Goal: Task Accomplishment & Management: Complete application form

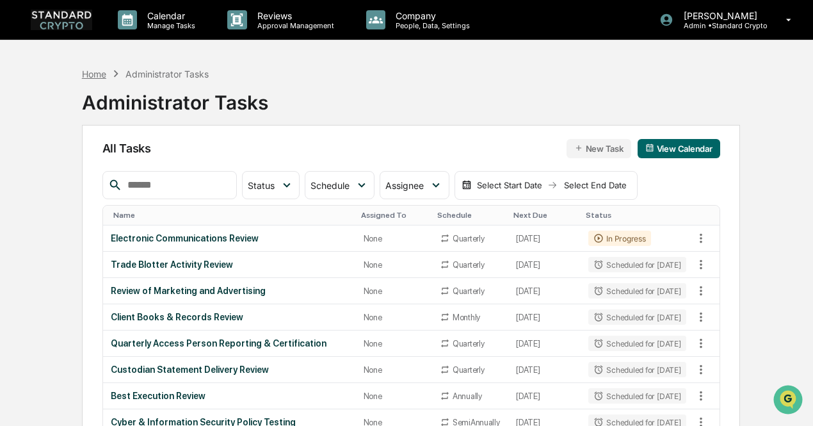
click at [97, 76] on div "Home" at bounding box center [94, 73] width 24 height 11
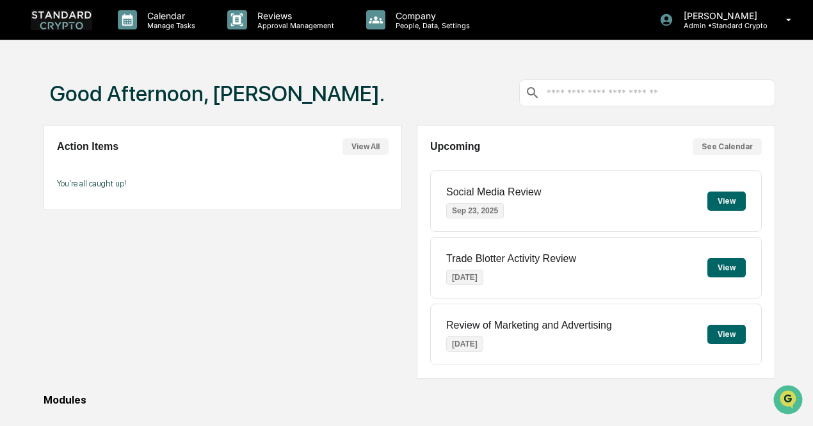
scroll to position [192, 0]
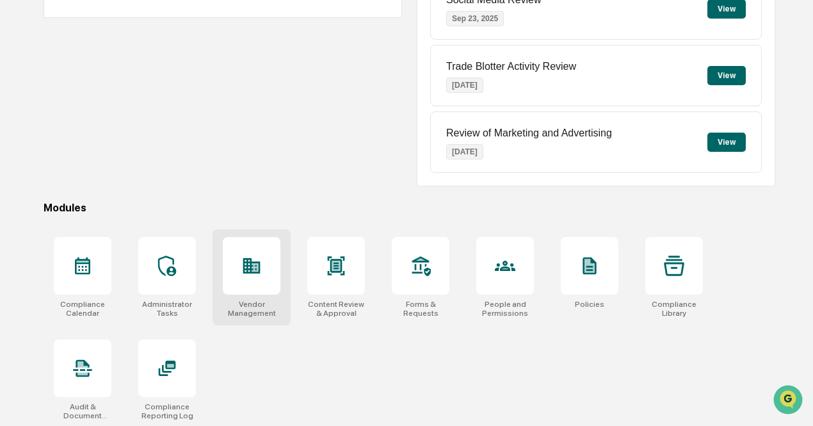
click at [268, 263] on div at bounding box center [252, 266] width 58 height 58
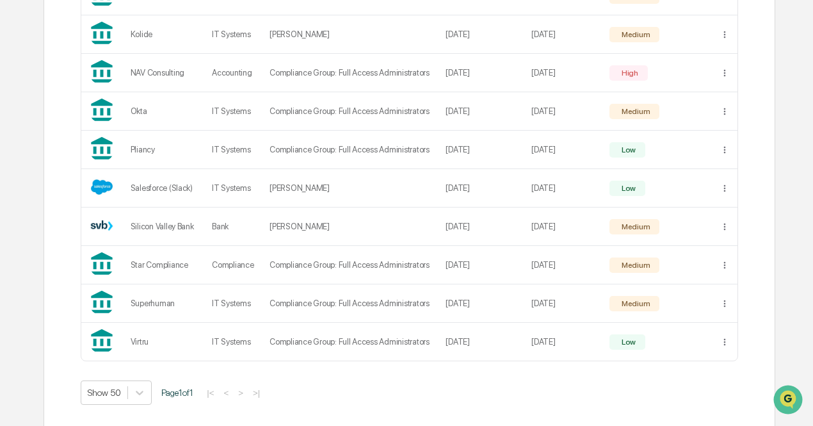
scroll to position [584, 0]
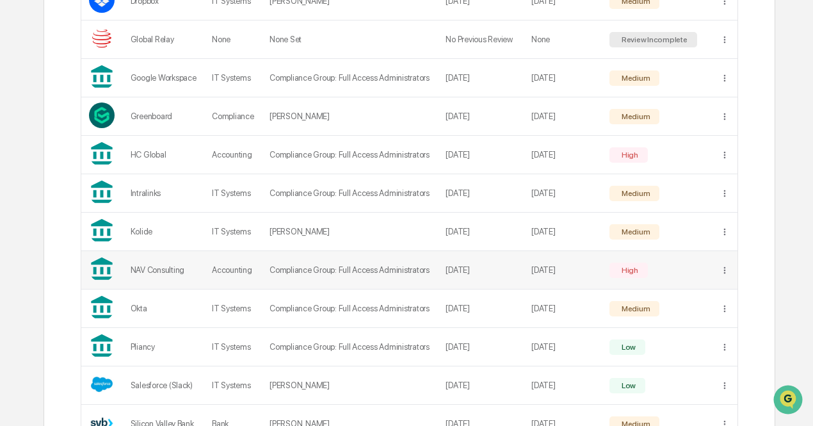
click at [434, 276] on td "Compliance Group: Full Access Administrators" at bounding box center [350, 270] width 176 height 38
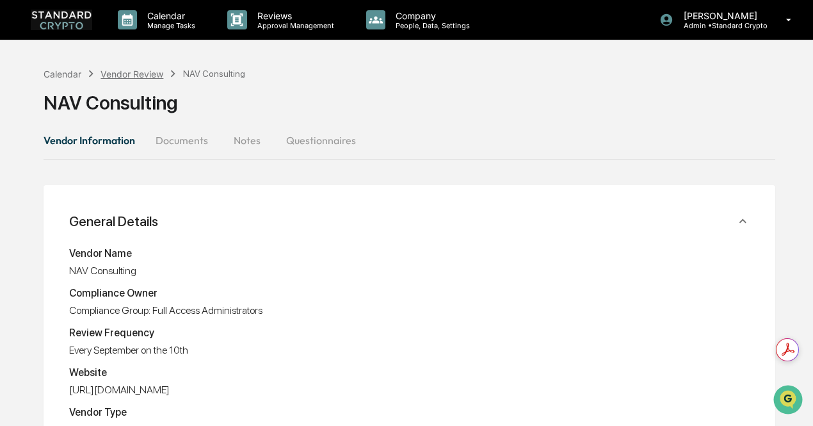
click at [153, 75] on div "Vendor Review" at bounding box center [131, 73] width 63 height 11
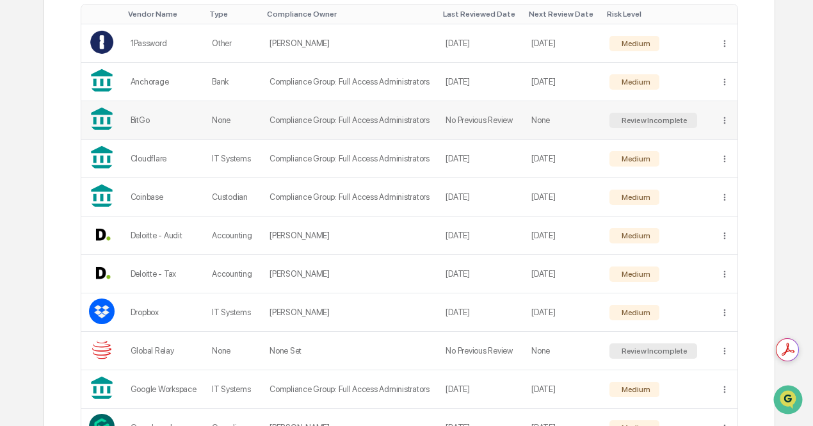
scroll to position [304, 0]
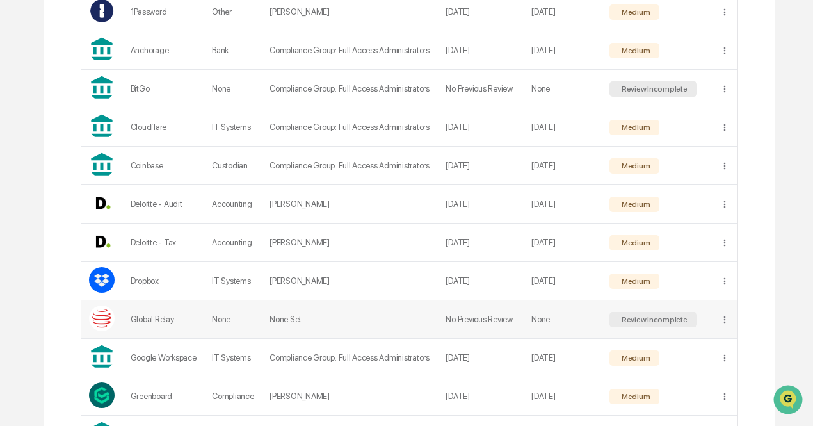
click at [401, 310] on td "None Set" at bounding box center [350, 319] width 176 height 38
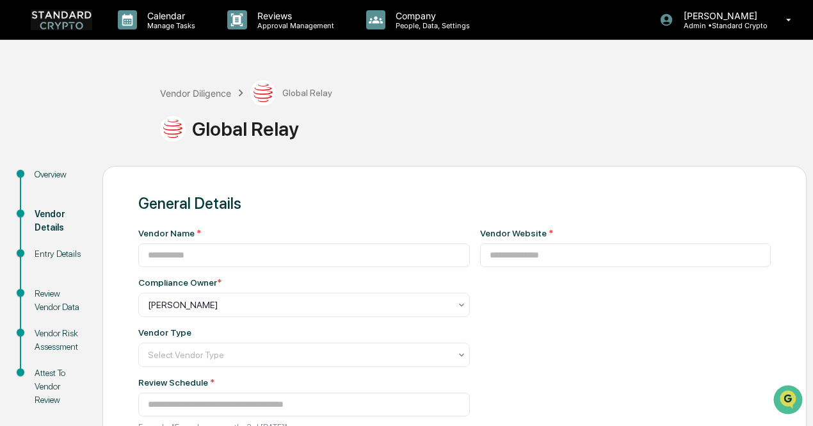
type input "**********"
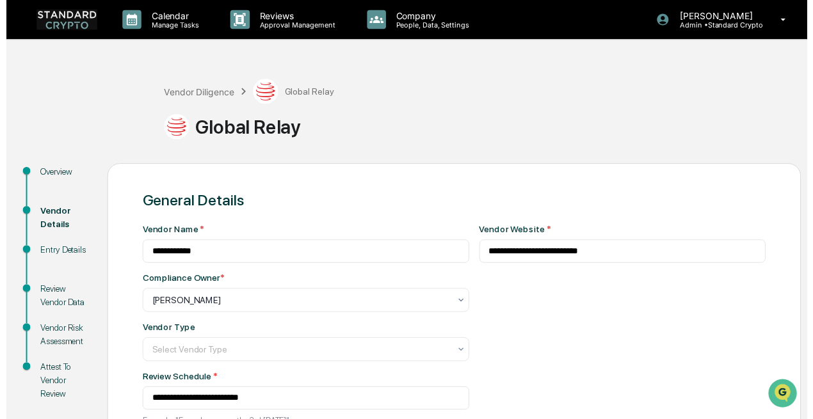
scroll to position [156, 0]
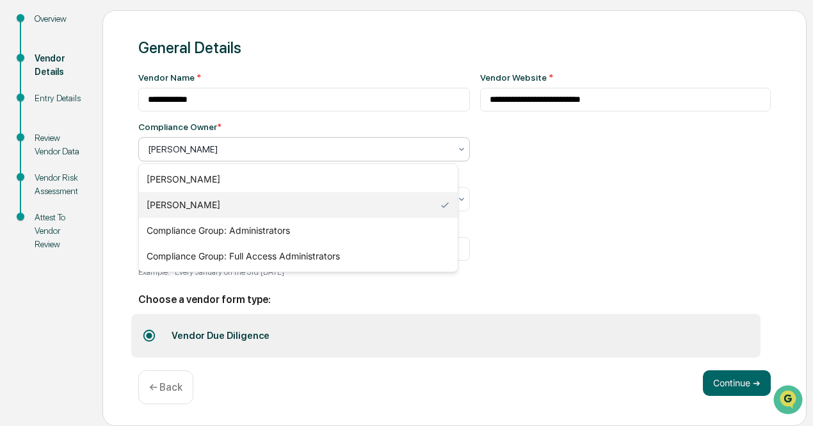
click at [402, 158] on div "[PERSON_NAME]" at bounding box center [303, 149] width 331 height 24
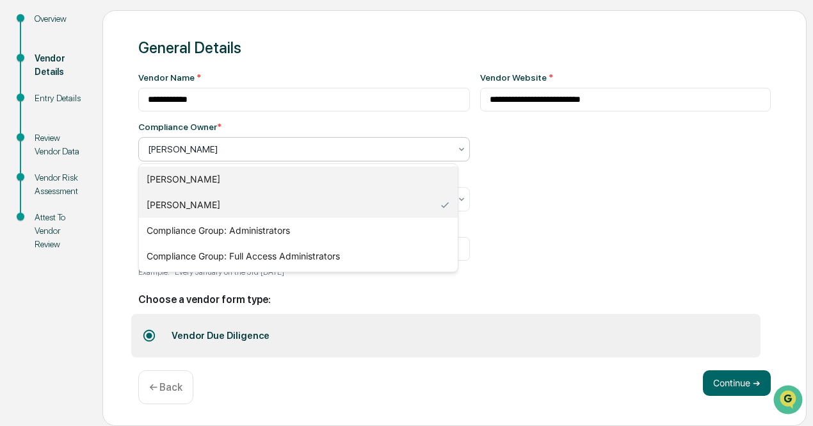
click at [392, 180] on div "[PERSON_NAME]" at bounding box center [298, 179] width 319 height 26
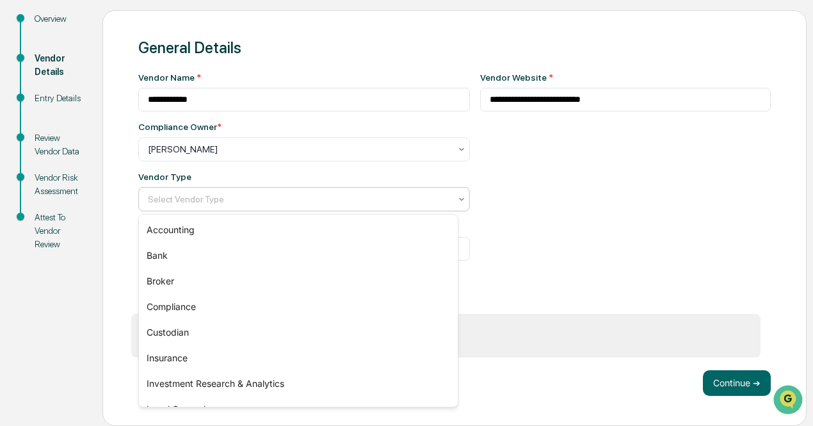
click at [371, 200] on div at bounding box center [299, 199] width 302 height 13
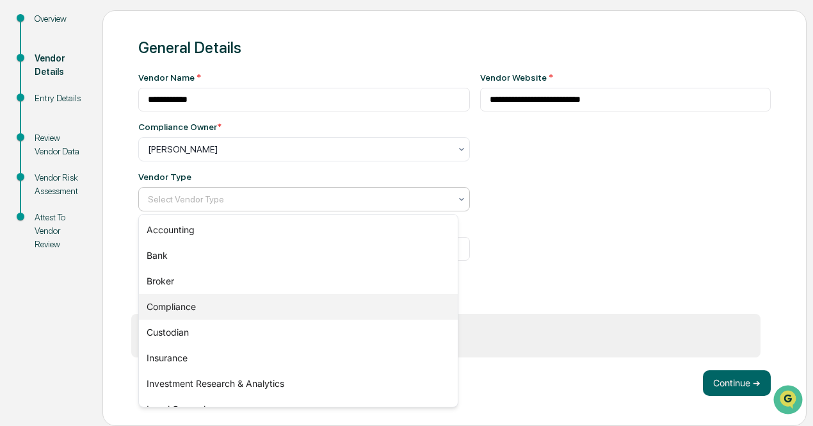
click at [390, 308] on div "Compliance" at bounding box center [298, 307] width 319 height 26
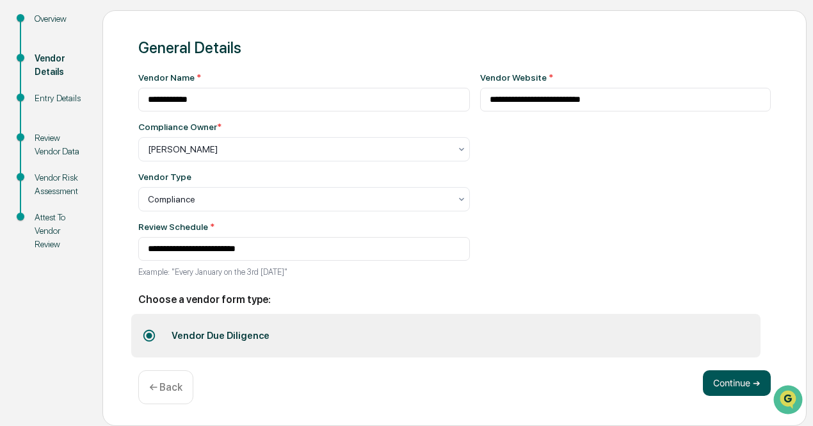
click at [732, 390] on button "Continue ➔" at bounding box center [737, 383] width 68 height 26
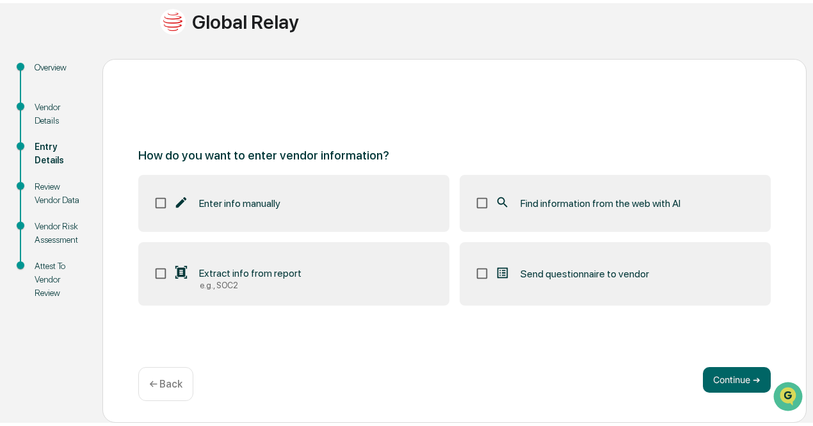
scroll to position [102, 0]
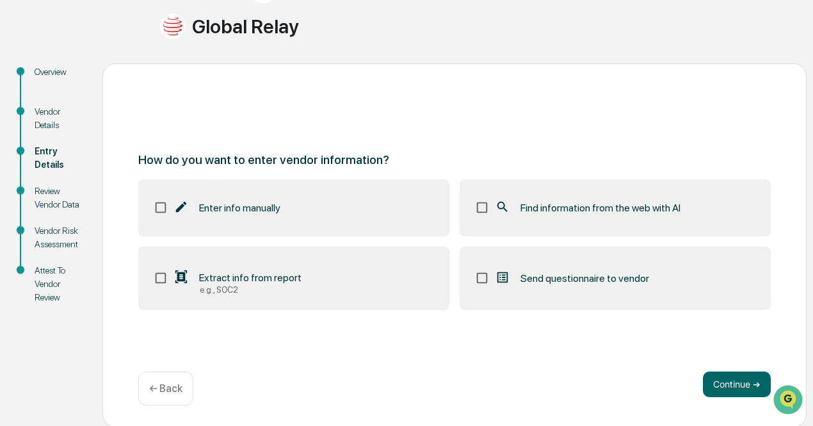
click at [547, 200] on div "Find information from the web with AI" at bounding box center [588, 207] width 186 height 15
click at [304, 191] on label "Enter info manually" at bounding box center [293, 207] width 311 height 56
click at [348, 217] on label "Enter info manually" at bounding box center [293, 207] width 311 height 56
click at [746, 379] on button "Continue ➔" at bounding box center [737, 384] width 68 height 26
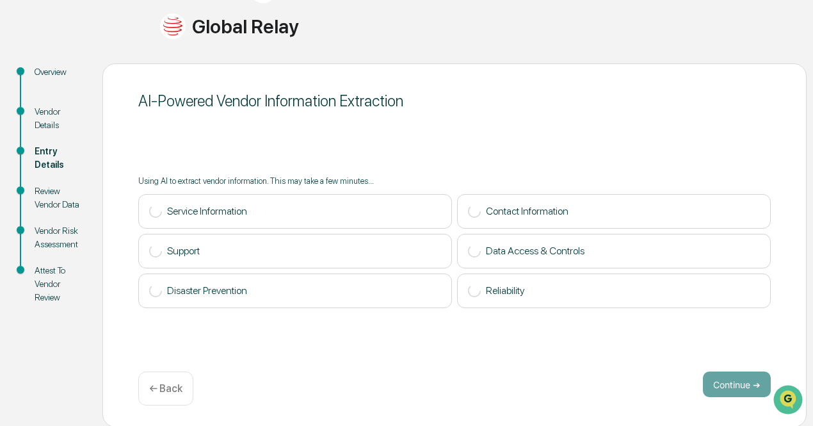
click at [175, 391] on p "← Back" at bounding box center [165, 388] width 33 height 12
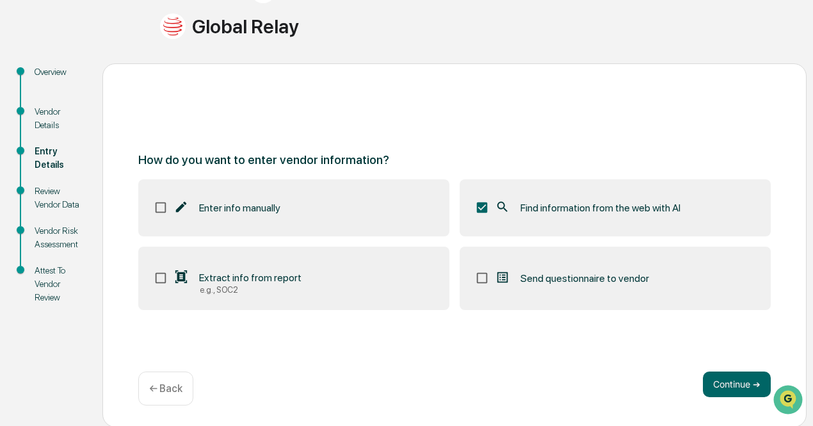
click at [260, 216] on label "Enter info manually" at bounding box center [293, 207] width 311 height 56
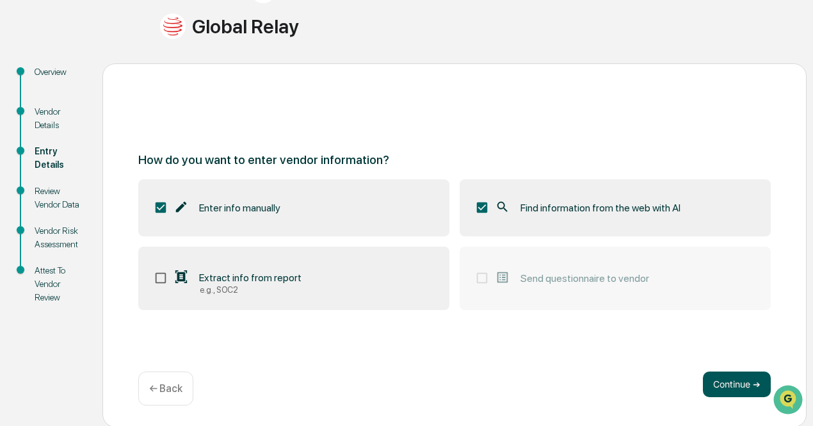
click at [710, 378] on button "Continue ➔" at bounding box center [737, 384] width 68 height 26
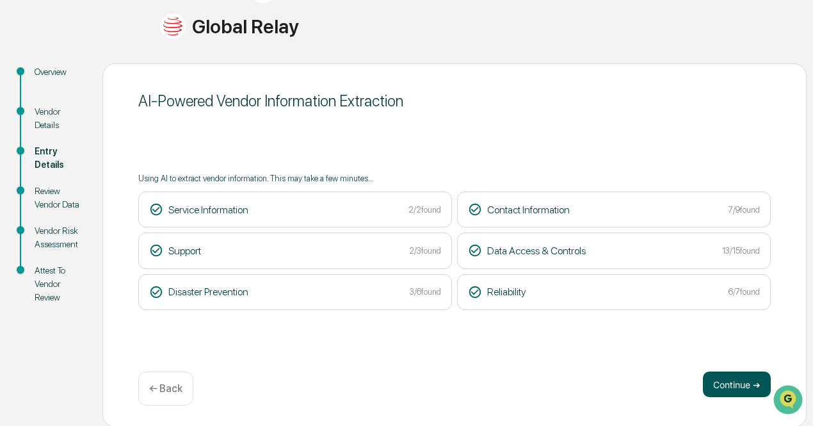
click at [742, 375] on button "Continue ➔" at bounding box center [737, 384] width 68 height 26
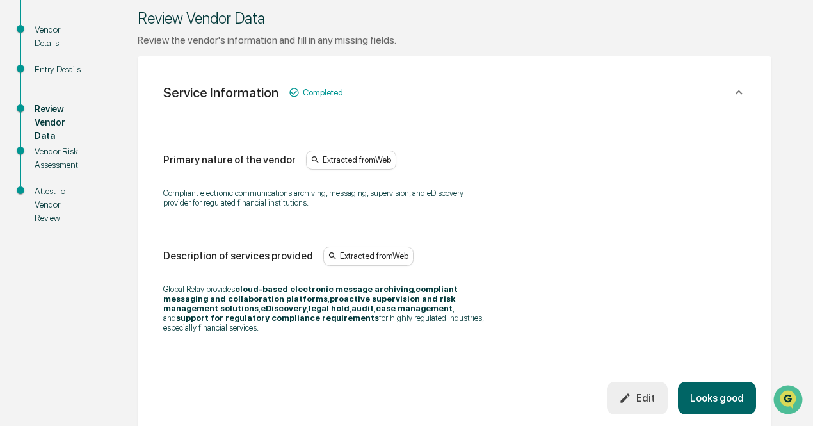
scroll to position [187, 0]
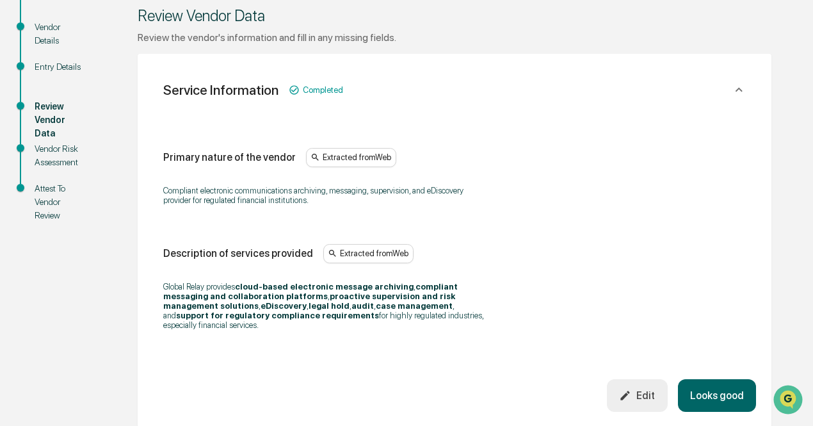
click at [712, 399] on button "Looks good" at bounding box center [717, 395] width 78 height 33
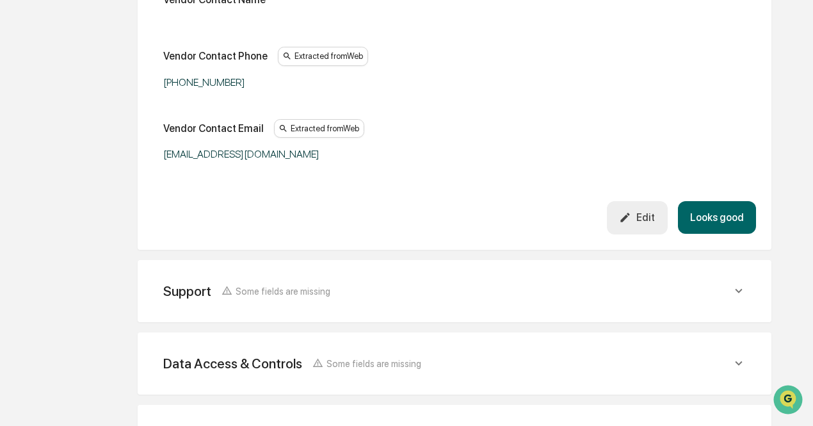
scroll to position [495, 0]
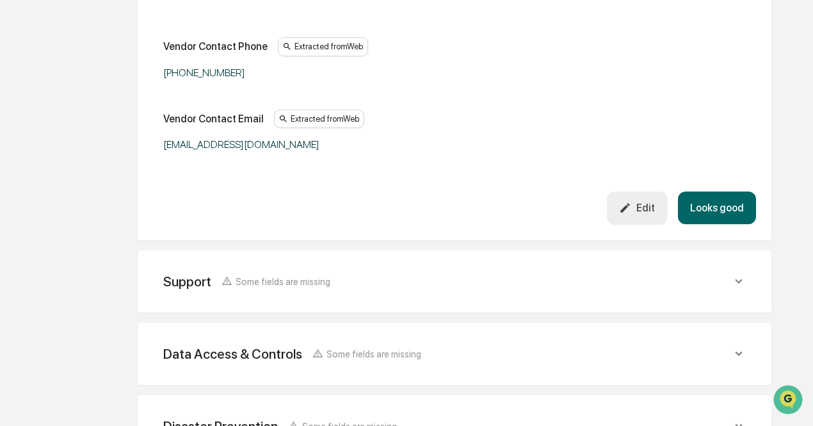
click at [691, 198] on button "Looks good" at bounding box center [717, 207] width 78 height 33
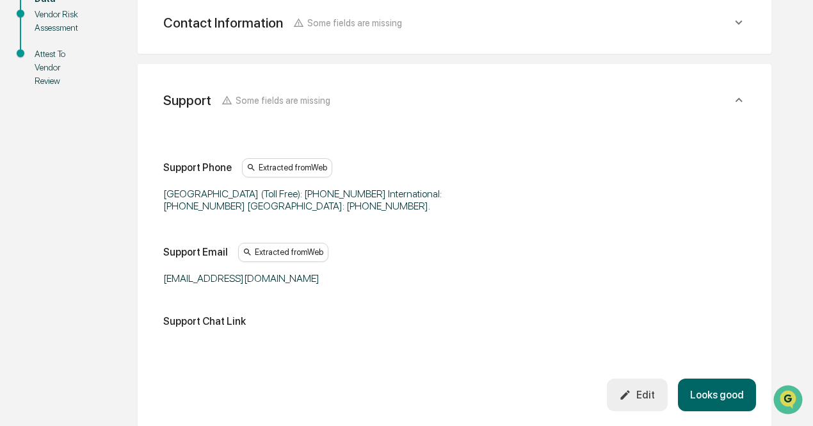
scroll to position [313, 0]
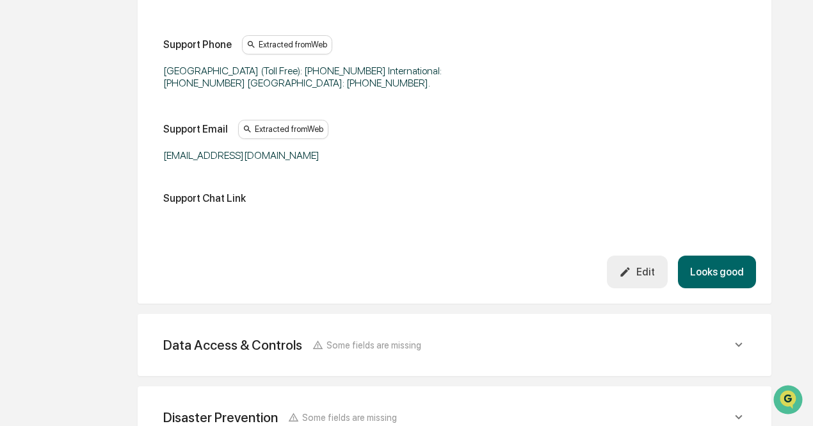
click at [715, 268] on button "Looks good" at bounding box center [717, 271] width 78 height 33
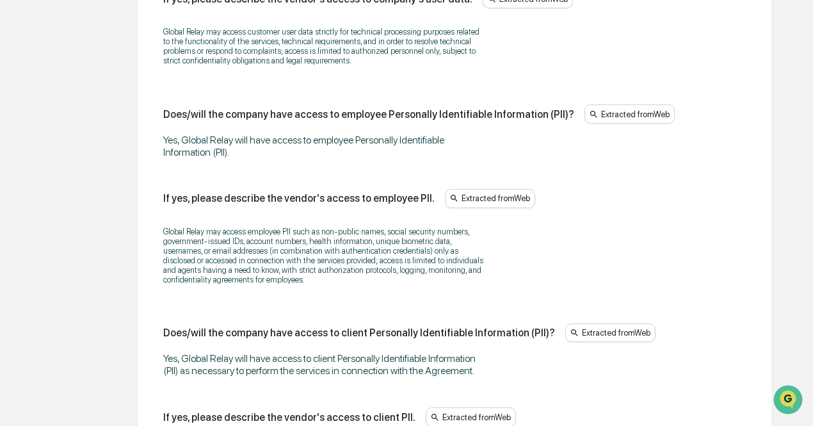
scroll to position [867, 0]
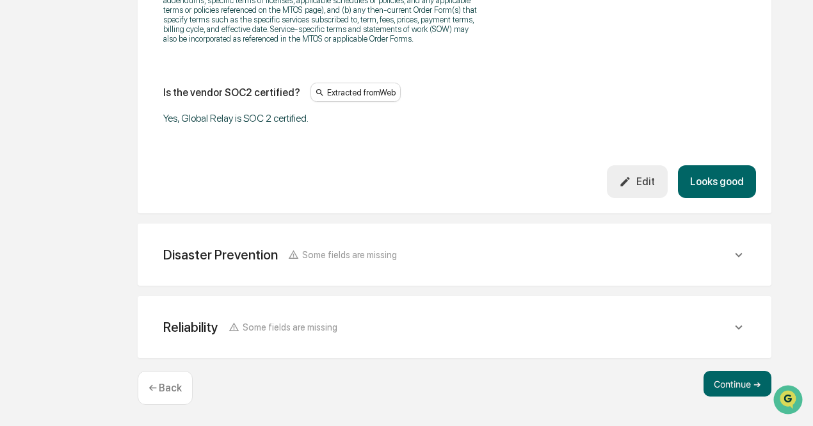
click at [732, 188] on button "Looks good" at bounding box center [717, 181] width 78 height 33
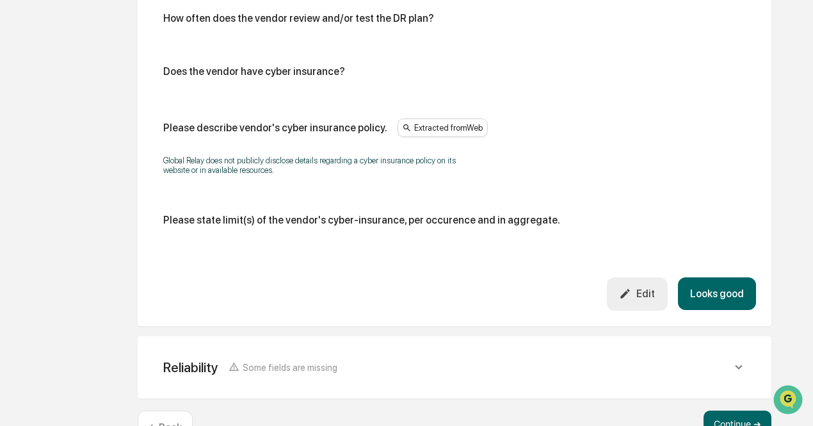
scroll to position [856, 0]
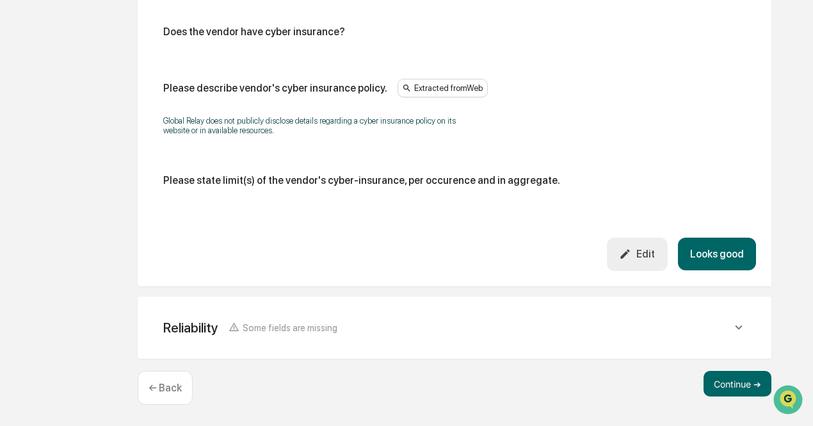
click at [730, 245] on button "Looks good" at bounding box center [717, 253] width 78 height 33
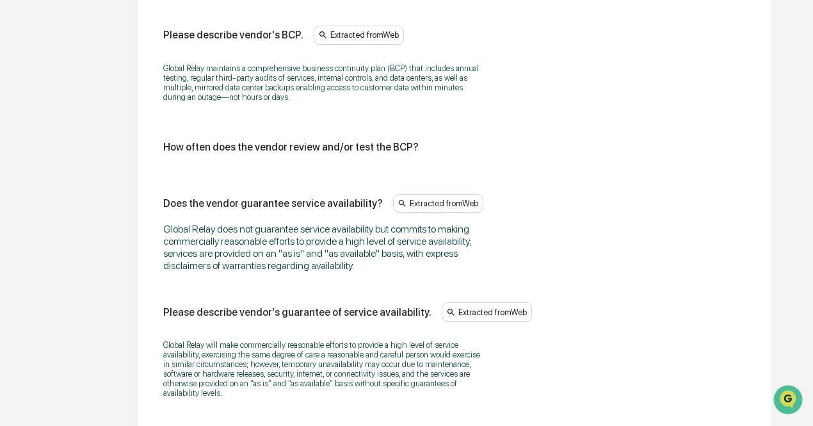
scroll to position [1069, 0]
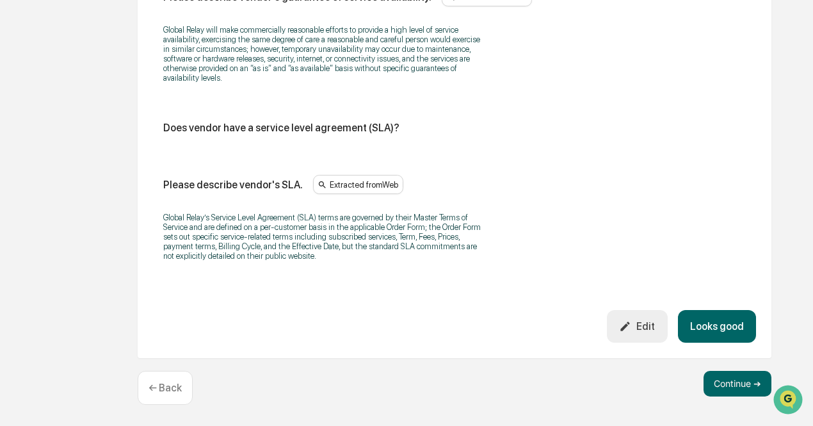
click at [710, 321] on button "Looks good" at bounding box center [717, 326] width 78 height 33
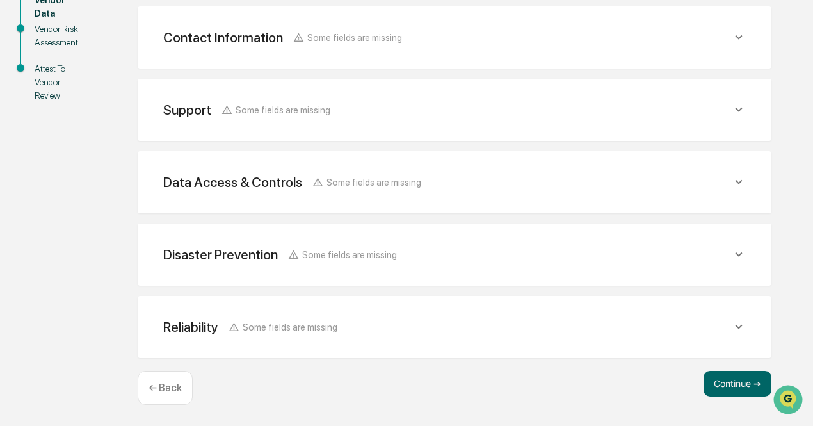
scroll to position [307, 0]
click at [727, 392] on button "Continue ➔" at bounding box center [737, 384] width 68 height 26
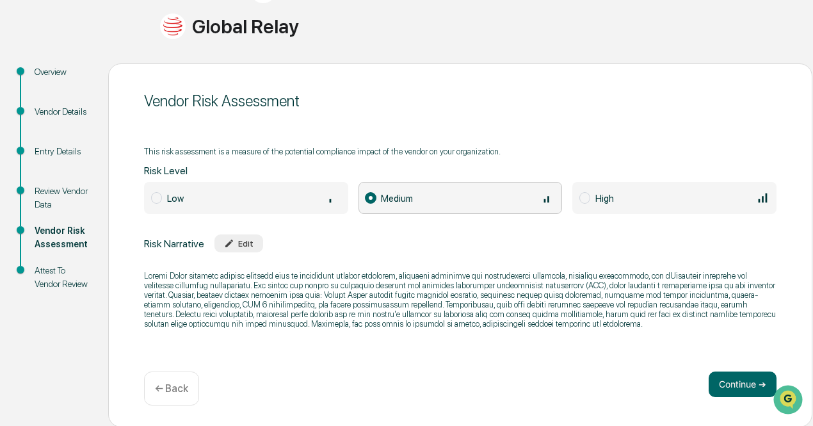
click at [521, 300] on p at bounding box center [460, 300] width 632 height 58
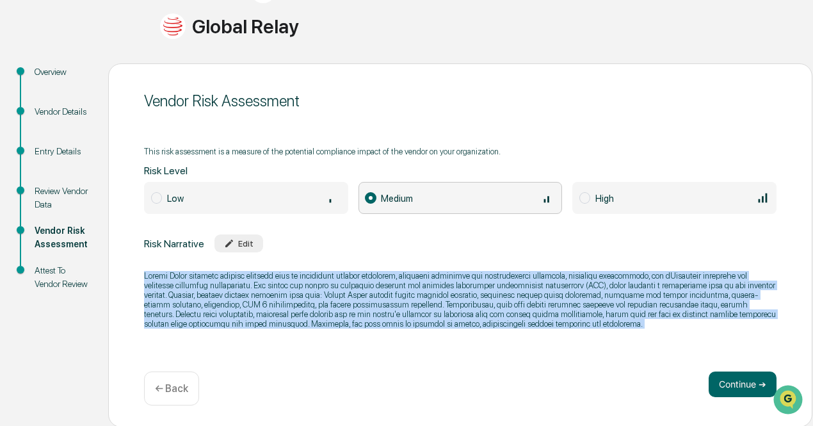
click at [521, 300] on p at bounding box center [460, 300] width 632 height 58
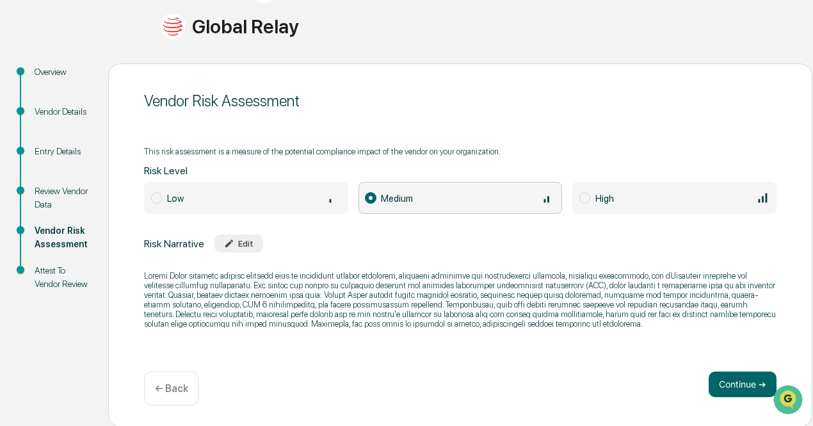
click at [521, 300] on p at bounding box center [460, 300] width 632 height 58
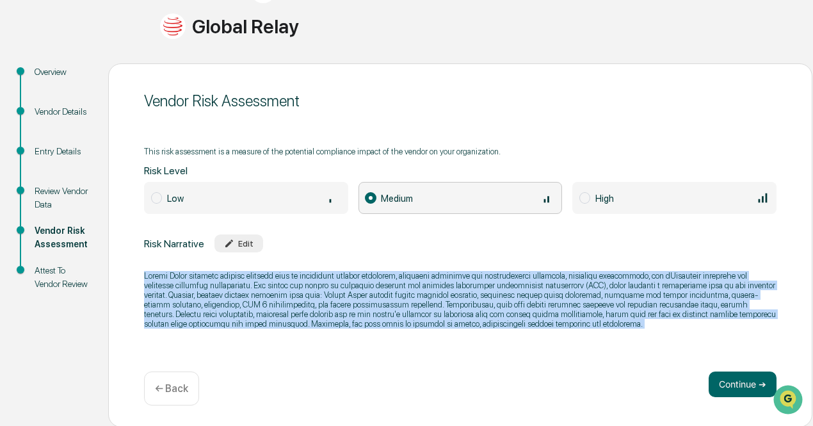
click at [521, 300] on p at bounding box center [460, 300] width 632 height 58
click at [540, 321] on p at bounding box center [460, 300] width 632 height 58
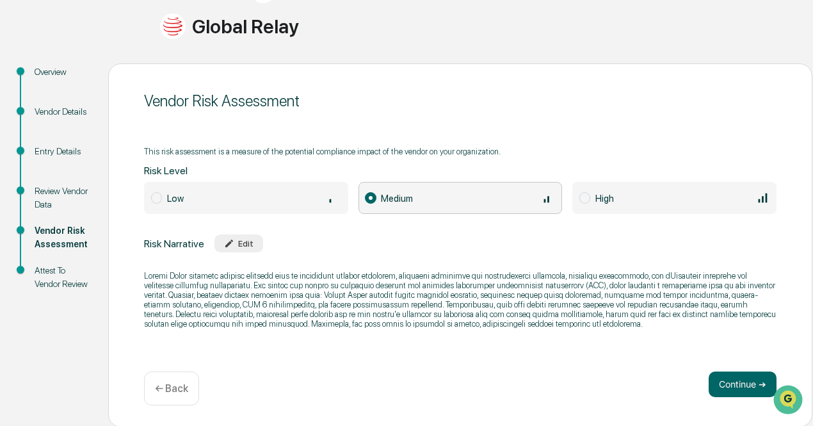
click at [499, 307] on p at bounding box center [460, 300] width 632 height 58
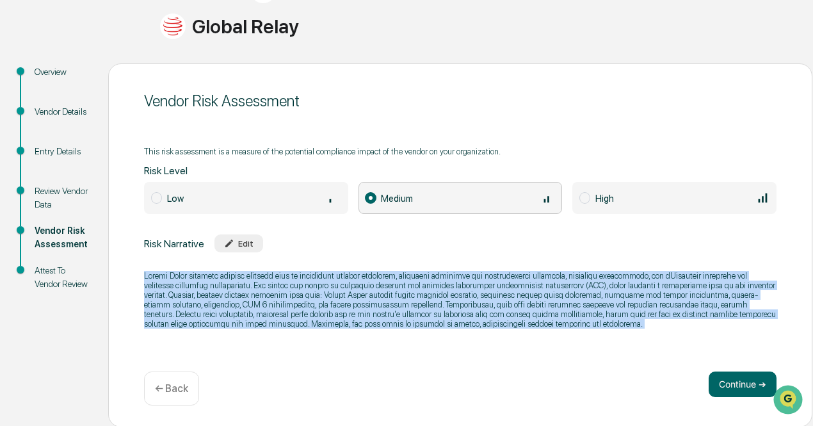
click at [499, 307] on p at bounding box center [460, 300] width 632 height 58
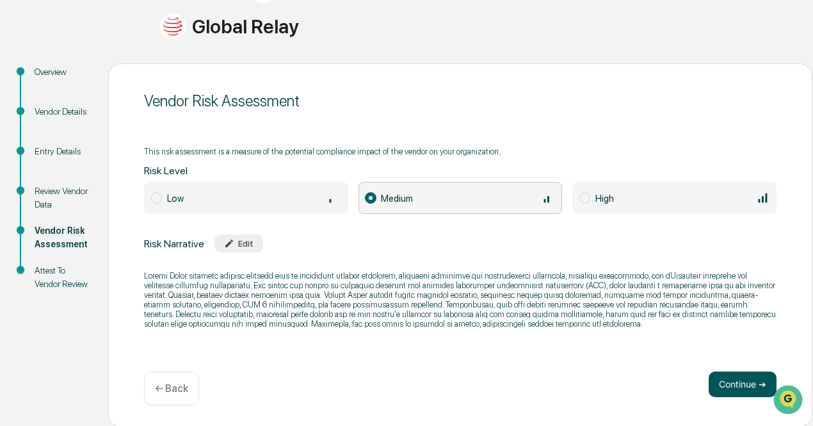
click at [708, 385] on button "Continue ➔" at bounding box center [742, 384] width 68 height 26
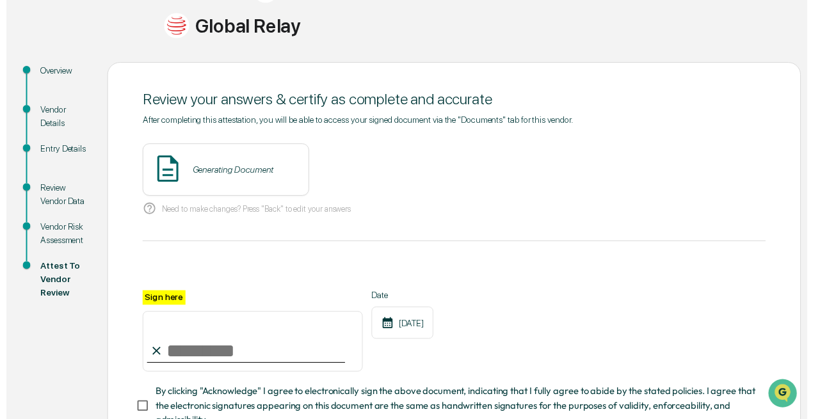
scroll to position [201, 0]
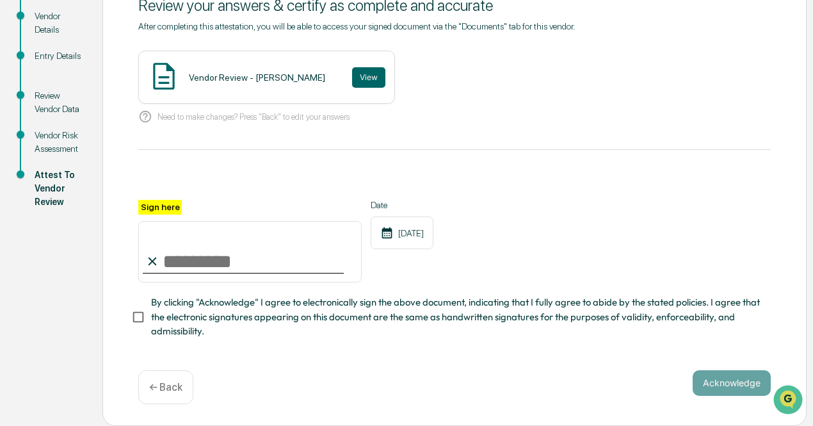
click at [164, 390] on p "← Back" at bounding box center [165, 387] width 33 height 12
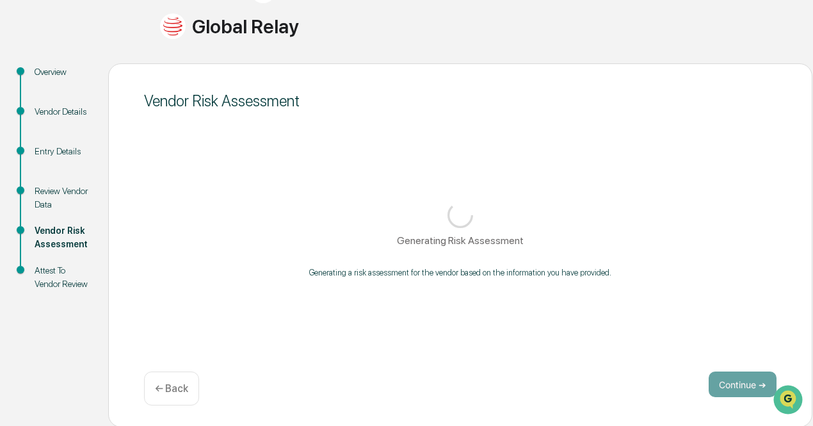
scroll to position [0, 0]
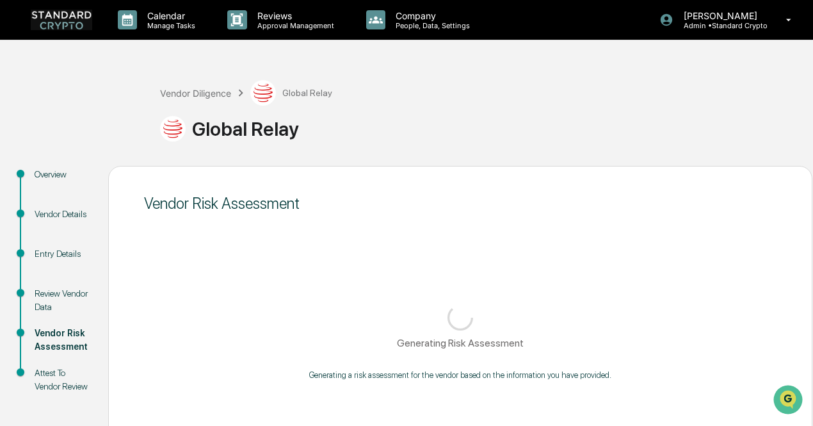
click at [83, 19] on img at bounding box center [61, 20] width 61 height 20
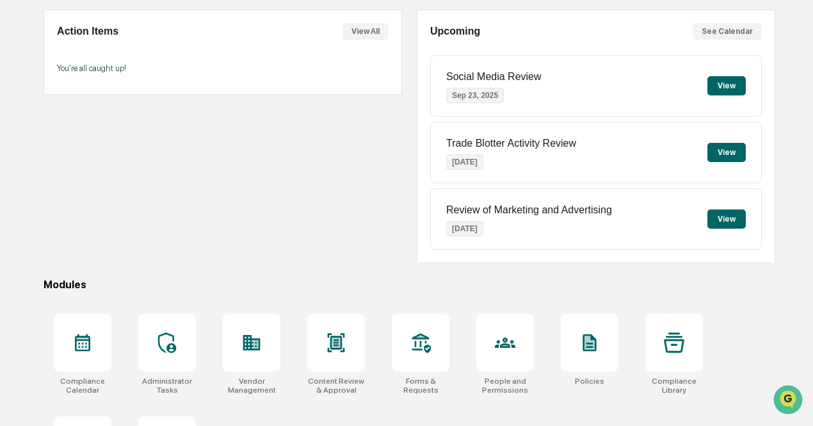
scroll to position [192, 0]
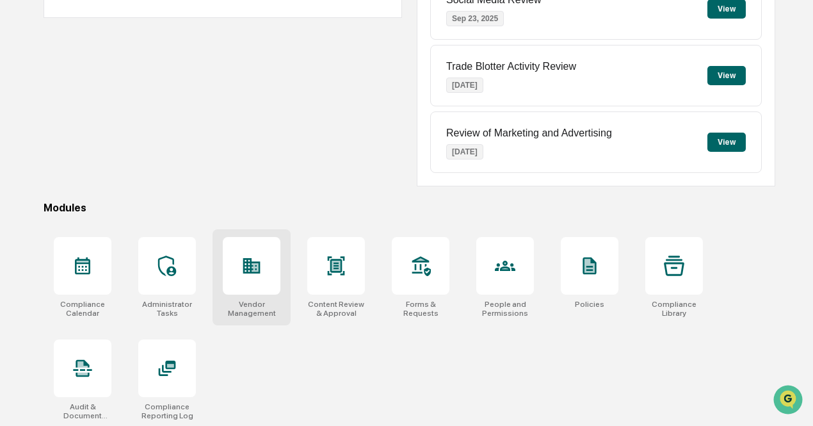
click at [244, 277] on div at bounding box center [252, 266] width 58 height 58
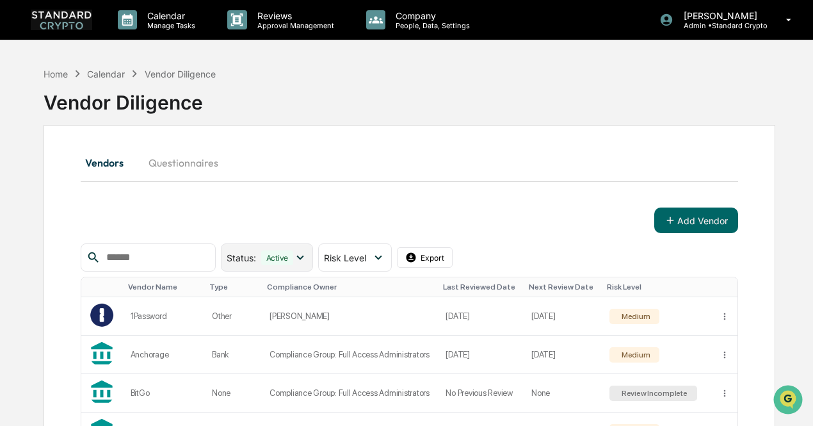
click at [294, 261] on div "Active" at bounding box center [277, 257] width 33 height 15
click at [298, 228] on div "Add Vendor" at bounding box center [409, 220] width 657 height 26
click at [366, 261] on span "Risk Level" at bounding box center [345, 257] width 42 height 11
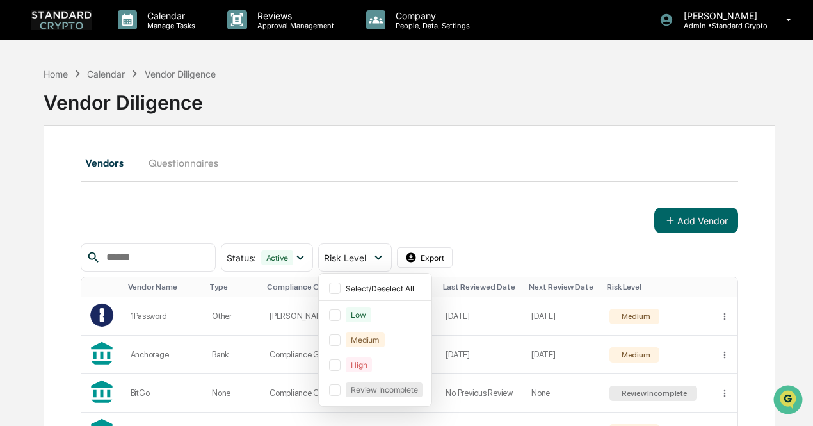
click at [419, 218] on div "Add Vendor" at bounding box center [409, 220] width 657 height 26
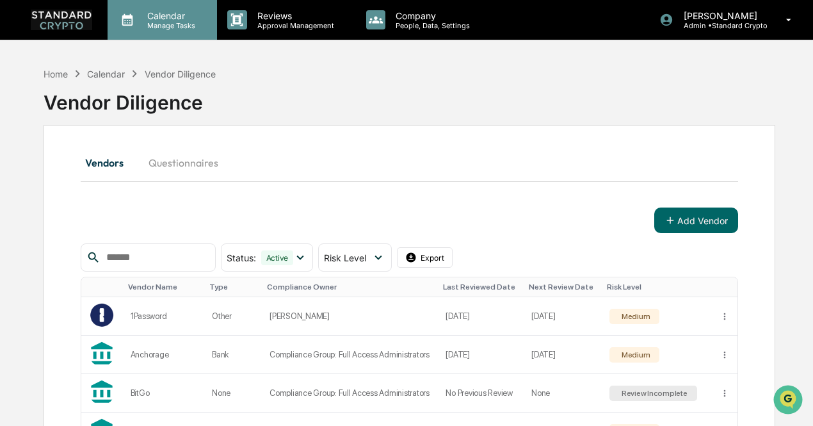
click at [168, 20] on p "Calendar" at bounding box center [169, 15] width 65 height 11
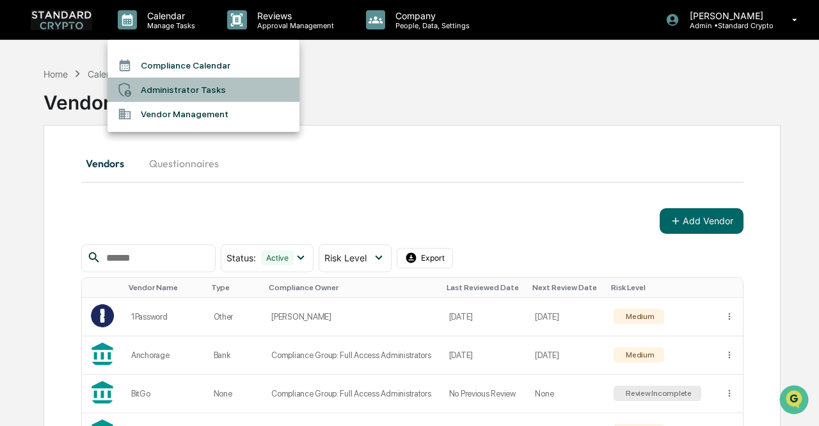
click at [195, 84] on li "Administrator Tasks" at bounding box center [204, 89] width 192 height 24
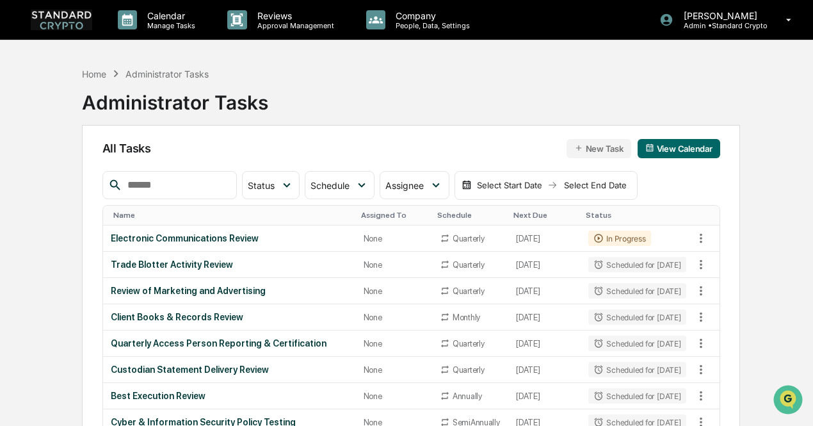
click at [591, 157] on button "New Task" at bounding box center [598, 148] width 65 height 19
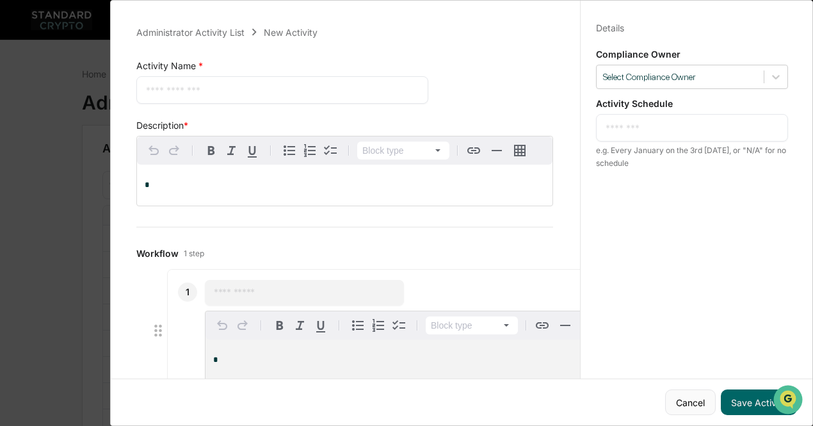
click at [681, 400] on button "Cancel" at bounding box center [690, 402] width 51 height 26
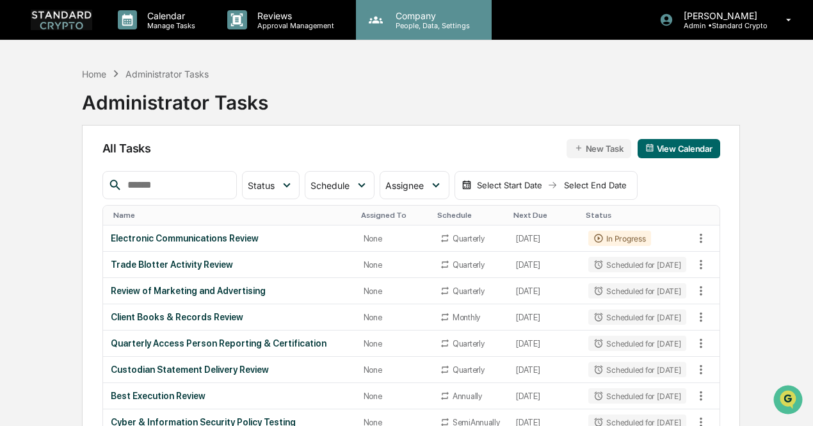
click at [415, 30] on div "Company People, Data, Settings" at bounding box center [424, 20] width 136 height 40
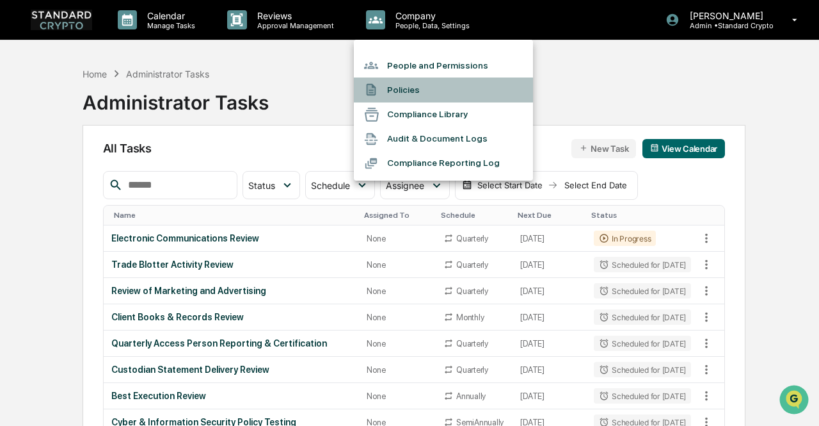
click at [443, 94] on li "Policies" at bounding box center [443, 89] width 179 height 24
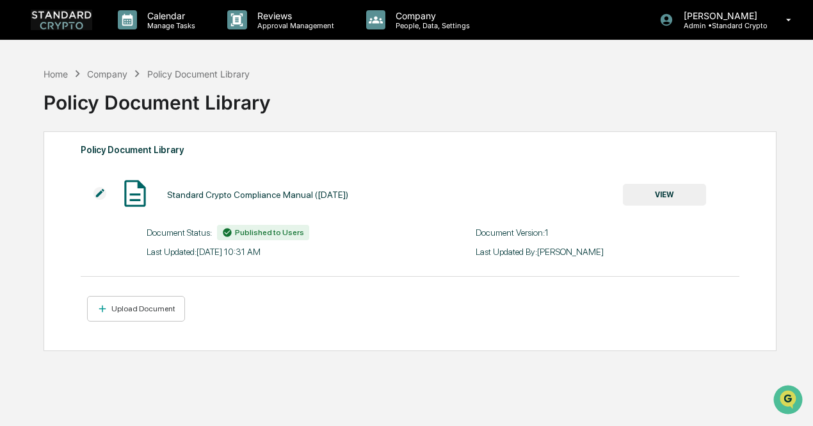
click at [296, 185] on div "Standard Crypto Compliance Manual (March 2024) VIEW" at bounding box center [393, 194] width 625 height 34
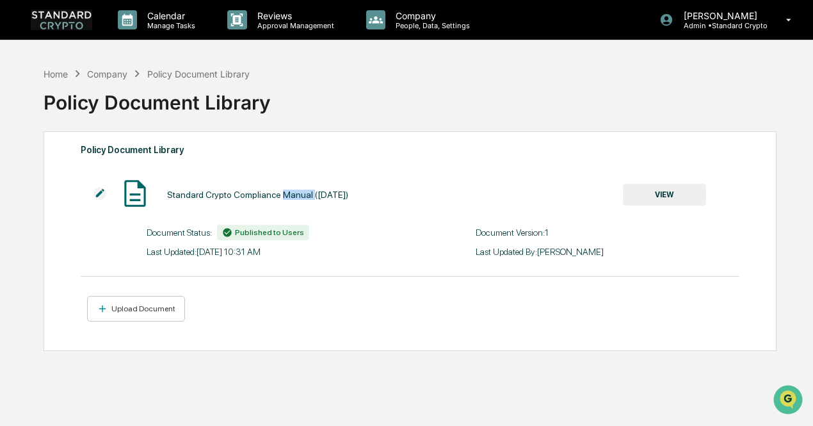
click at [296, 185] on div "Standard Crypto Compliance Manual (March 2024) VIEW" at bounding box center [393, 194] width 625 height 34
click at [346, 131] on div "Policy Document Library Standard Crypto Compliance Manual (March 2024) VIEW Doc…" at bounding box center [410, 241] width 733 height 220
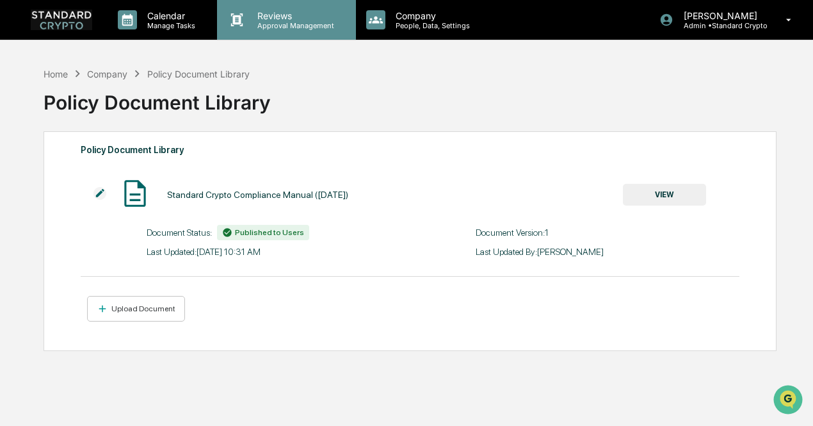
click at [306, 10] on p "Reviews" at bounding box center [293, 15] width 93 height 11
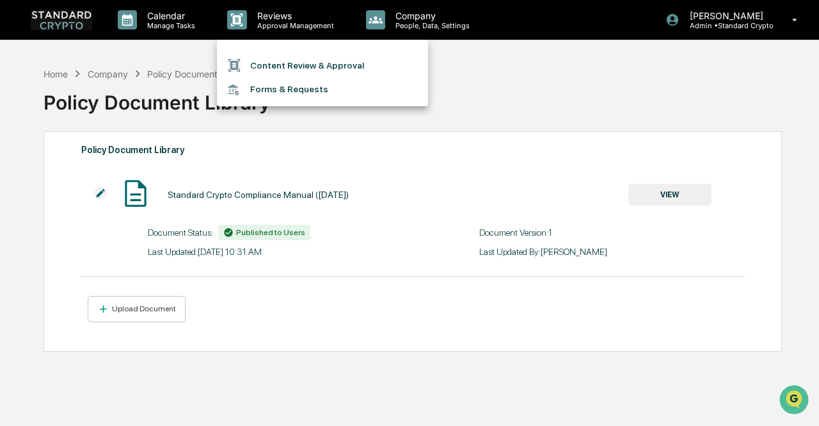
click at [163, 15] on div at bounding box center [409, 213] width 819 height 426
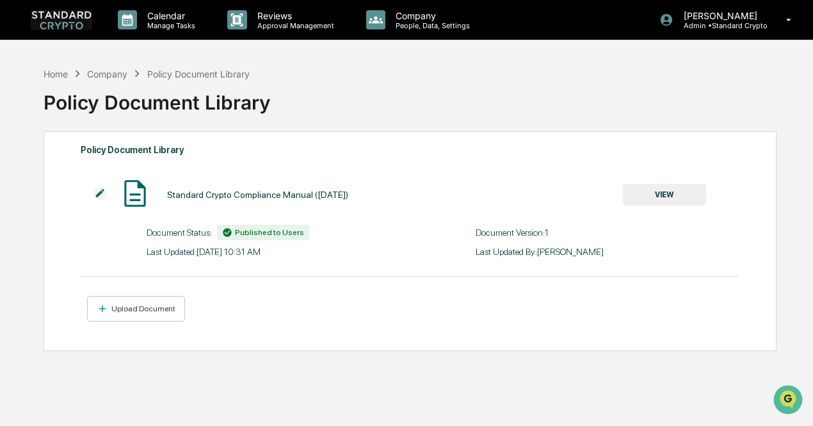
click at [163, 15] on p "Calendar" at bounding box center [169, 15] width 65 height 11
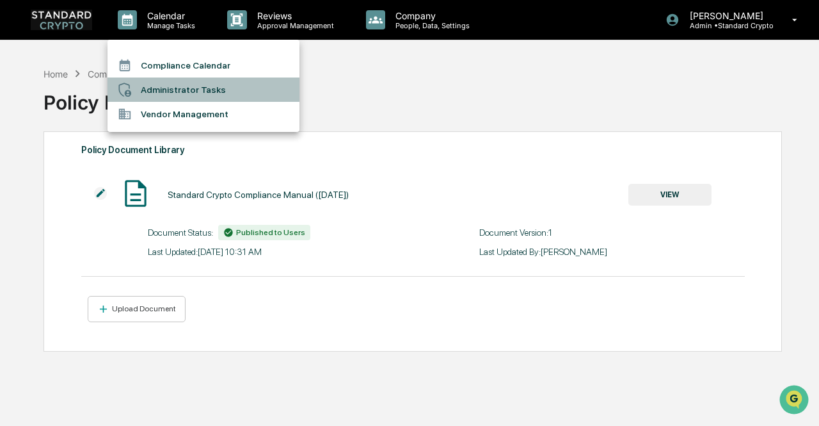
click at [186, 83] on li "Administrator Tasks" at bounding box center [204, 89] width 192 height 24
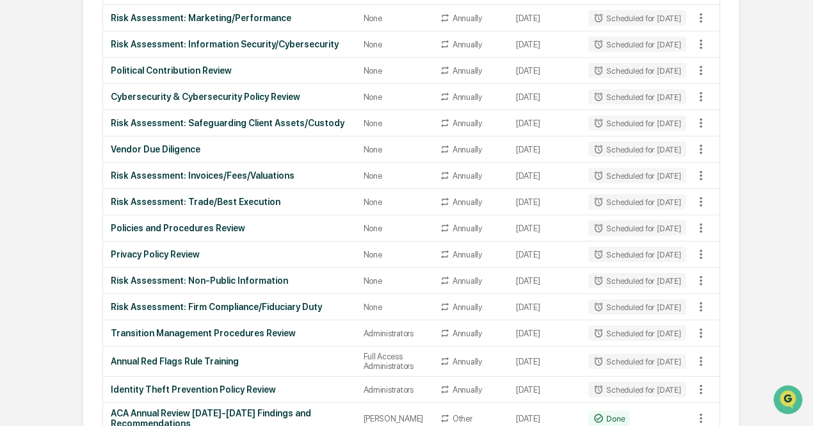
scroll to position [1074, 0]
